Goal: Task Accomplishment & Management: Manage account settings

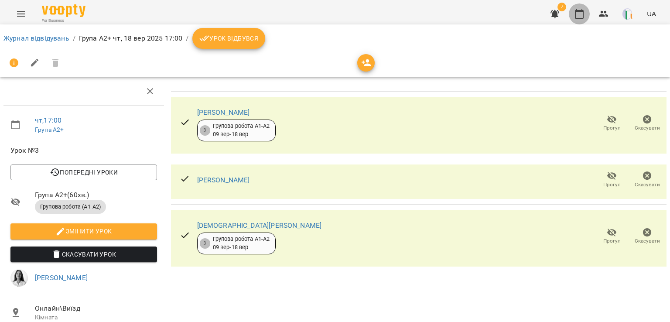
click at [581, 11] on icon "button" at bounding box center [579, 14] width 9 height 10
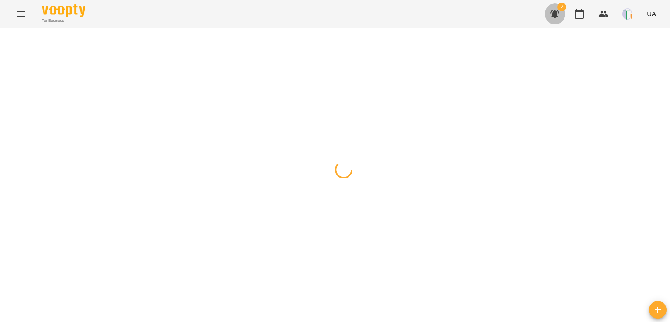
click at [564, 13] on button "button" at bounding box center [554, 13] width 21 height 21
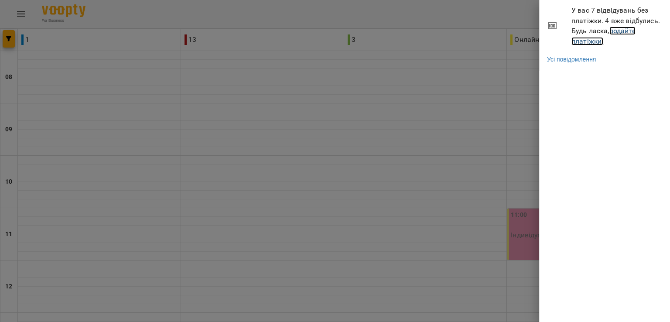
click at [601, 38] on link "додайте платіжки!" at bounding box center [603, 36] width 64 height 19
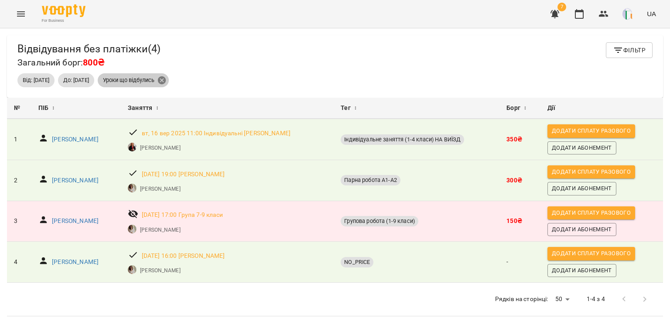
click at [167, 80] on icon at bounding box center [162, 80] width 10 height 10
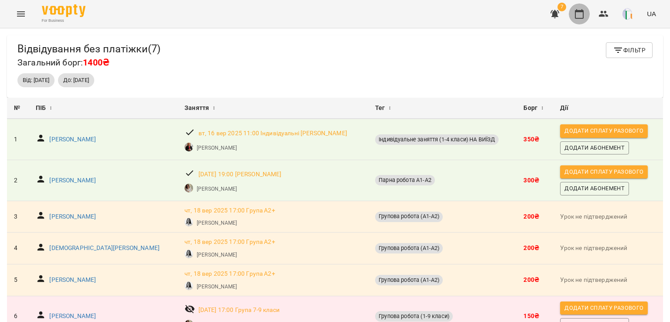
click at [581, 14] on icon "button" at bounding box center [579, 14] width 10 height 10
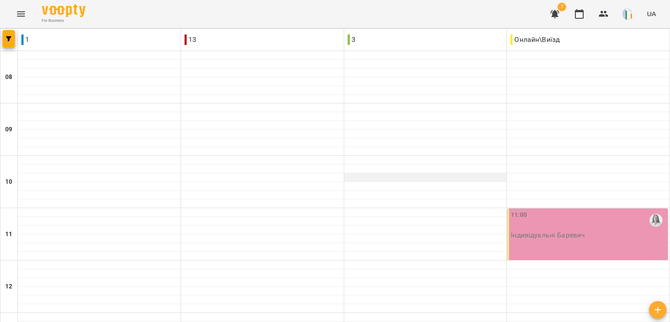
scroll to position [416, 0]
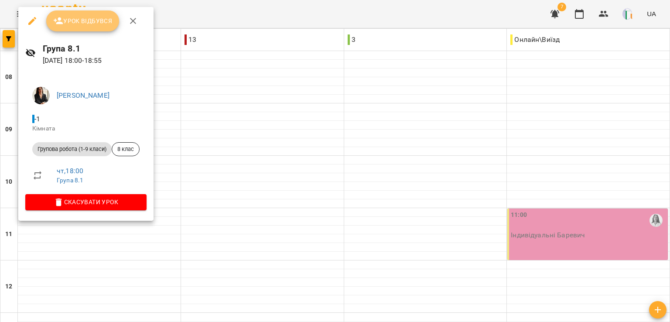
click at [87, 25] on span "Урок відбувся" at bounding box center [82, 21] width 59 height 10
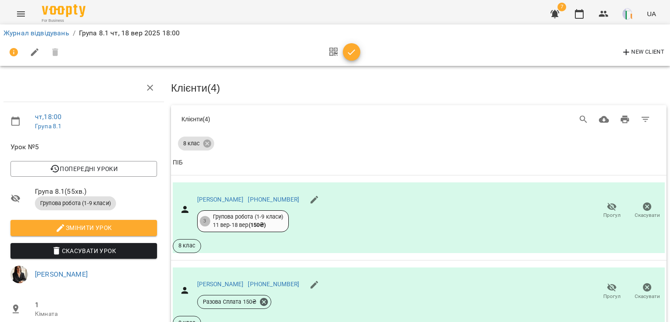
scroll to position [208, 0]
click at [355, 51] on icon "button" at bounding box center [351, 52] width 10 height 10
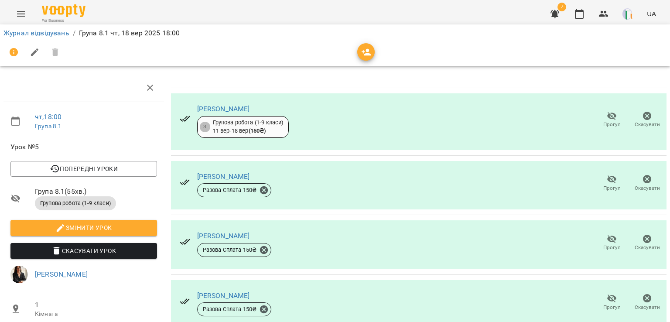
scroll to position [0, 3]
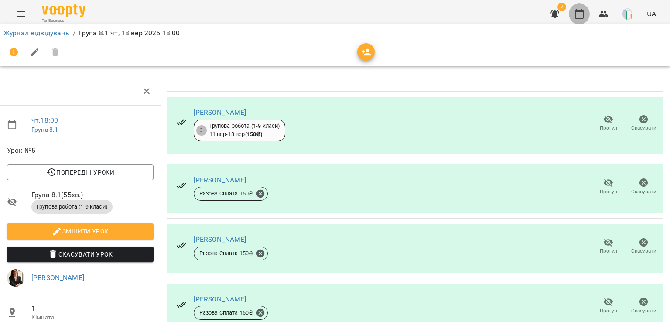
click at [576, 15] on icon "button" at bounding box center [579, 14] width 9 height 10
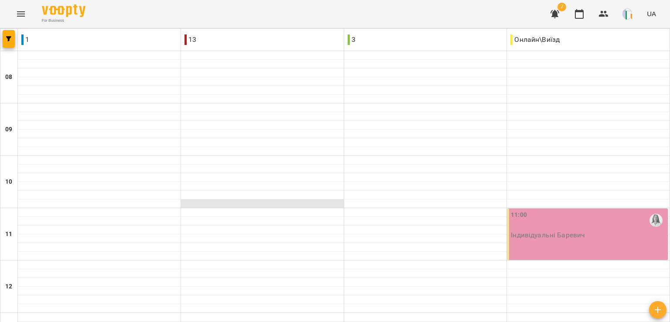
scroll to position [467, 0]
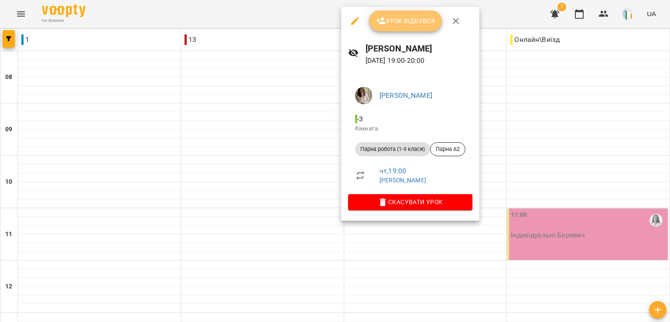
click at [403, 28] on button "Урок відбувся" at bounding box center [405, 20] width 73 height 21
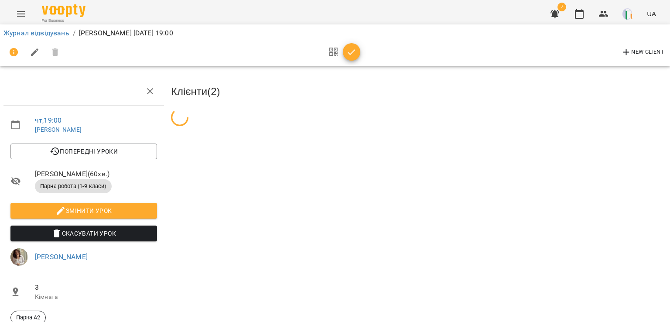
scroll to position [80, 0]
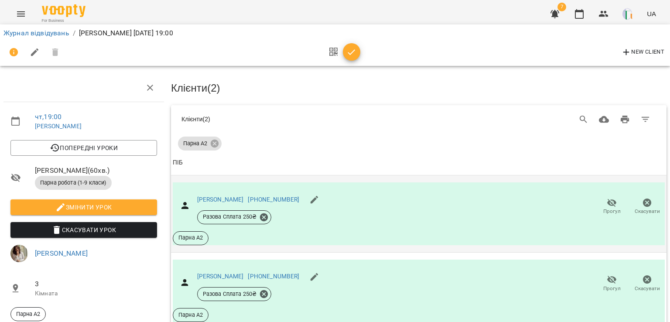
click at [607, 208] on span "Прогул" at bounding box center [611, 211] width 17 height 7
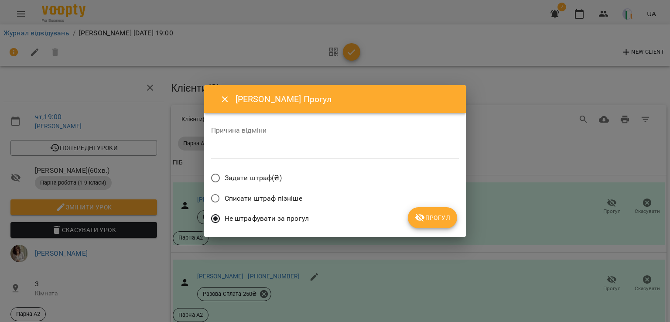
click at [277, 177] on span "Задати штраф(₴)" at bounding box center [253, 178] width 57 height 10
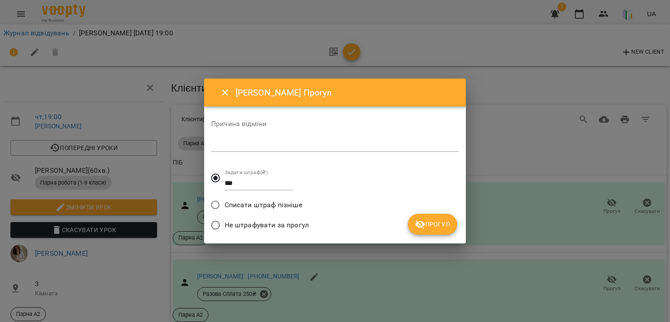
click at [441, 222] on span "Прогул" at bounding box center [432, 224] width 35 height 10
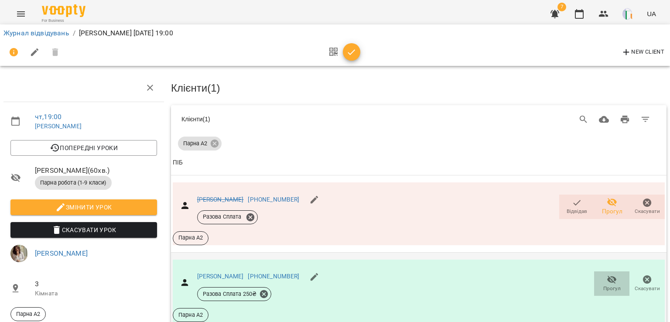
click at [608, 276] on icon "button" at bounding box center [612, 280] width 10 height 8
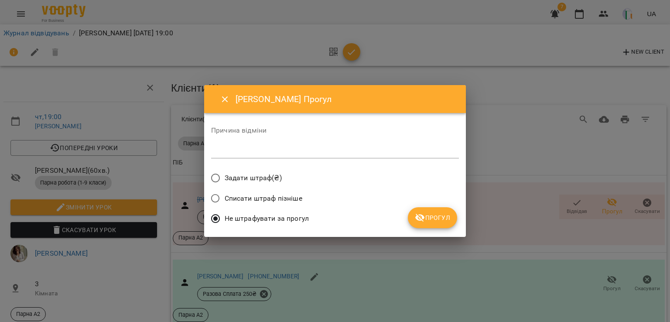
click at [312, 179] on div "Задати штраф(₴)" at bounding box center [335, 179] width 248 height 20
click at [262, 176] on span "Задати штраф(₴)" at bounding box center [253, 178] width 57 height 10
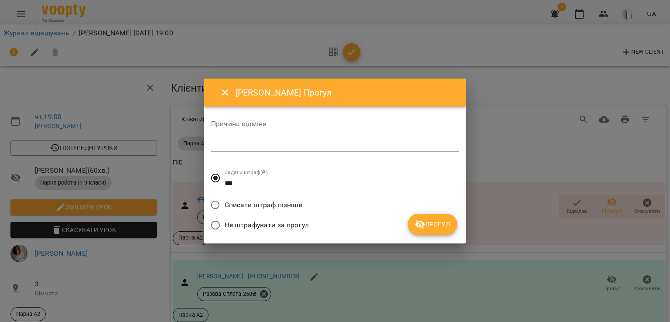
click at [438, 230] on button "Прогул" at bounding box center [432, 224] width 49 height 21
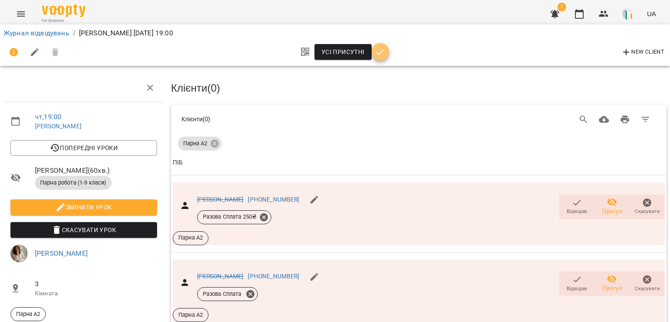
click at [382, 52] on icon "button" at bounding box center [380, 52] width 10 height 10
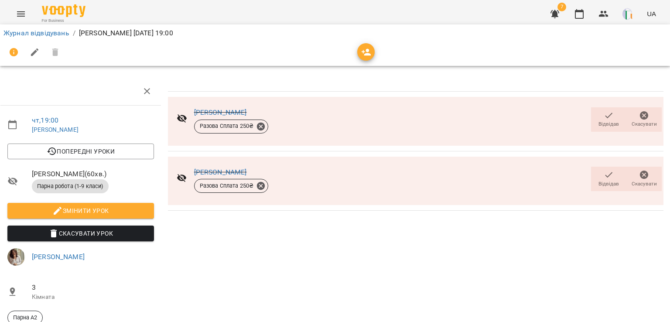
scroll to position [0, 0]
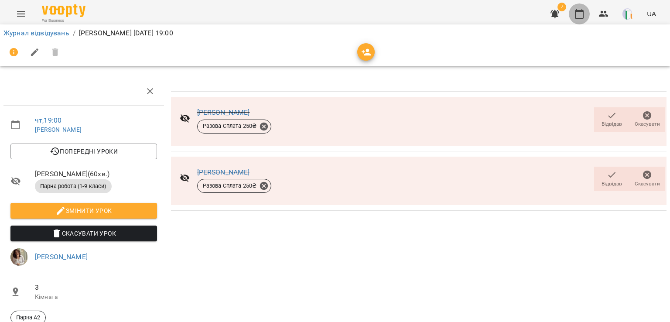
click at [581, 11] on icon "button" at bounding box center [579, 14] width 9 height 10
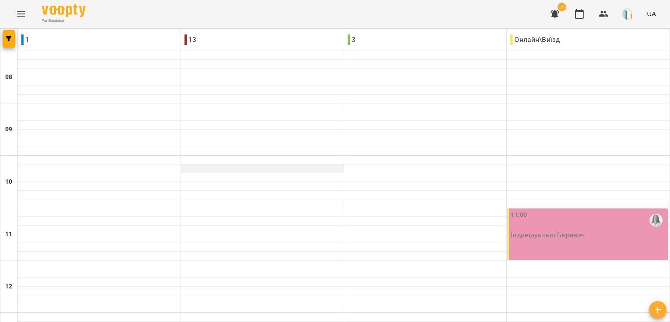
scroll to position [468, 0]
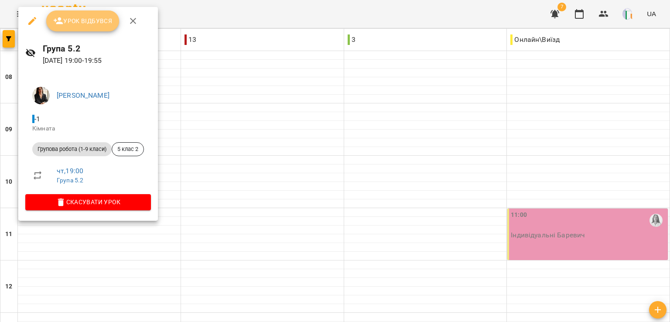
click at [84, 15] on button "Урок відбувся" at bounding box center [82, 20] width 73 height 21
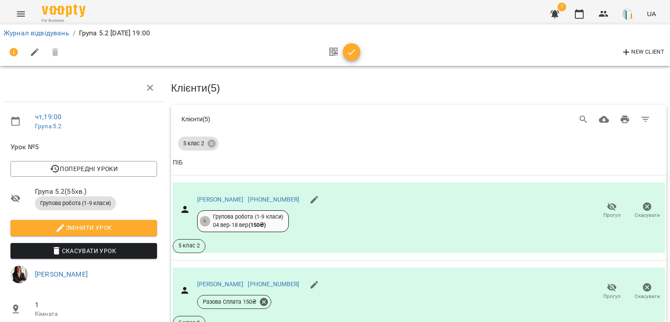
scroll to position [166, 0]
click at [611, 282] on span "Прогул" at bounding box center [611, 290] width 25 height 17
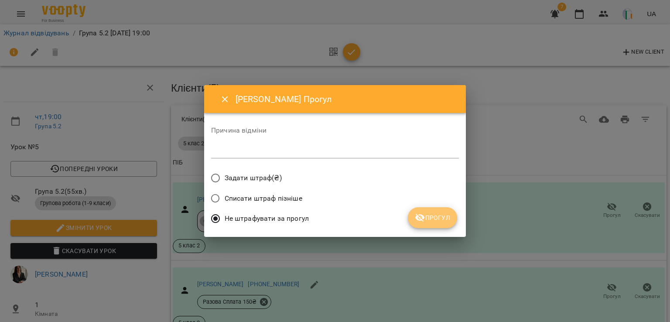
click at [440, 221] on span "Прогул" at bounding box center [432, 217] width 35 height 10
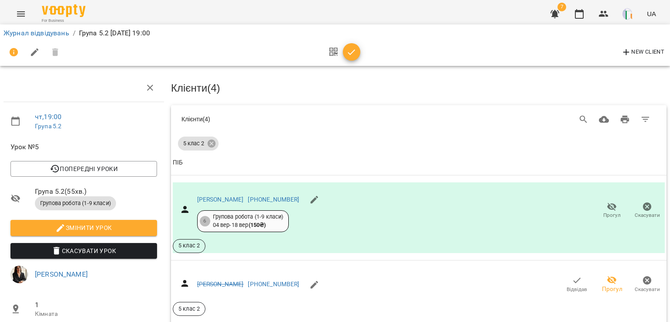
scroll to position [278, 0]
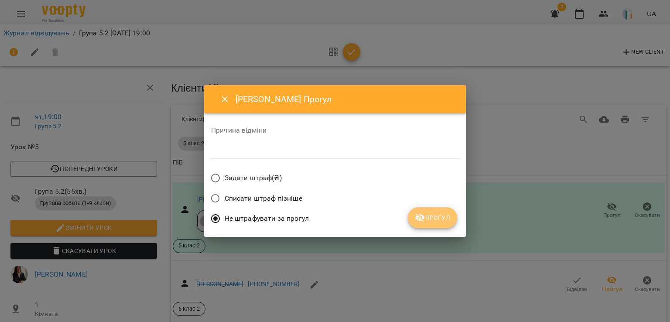
click at [433, 218] on span "Прогул" at bounding box center [432, 217] width 35 height 10
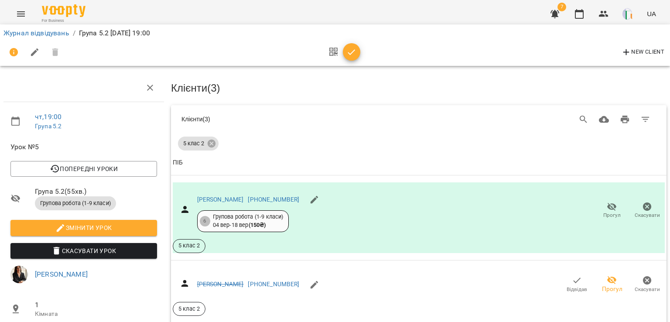
scroll to position [0, 0]
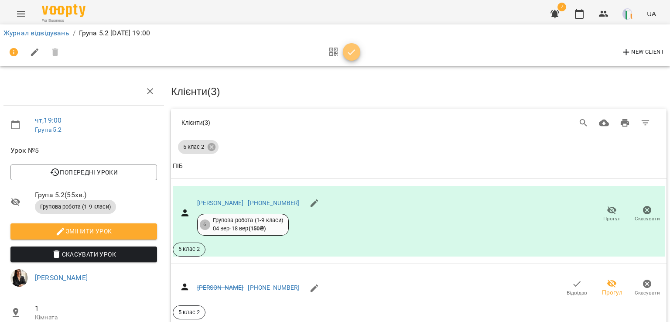
click at [356, 48] on span "button" at bounding box center [351, 52] width 17 height 10
